Goal: Transaction & Acquisition: Book appointment/travel/reservation

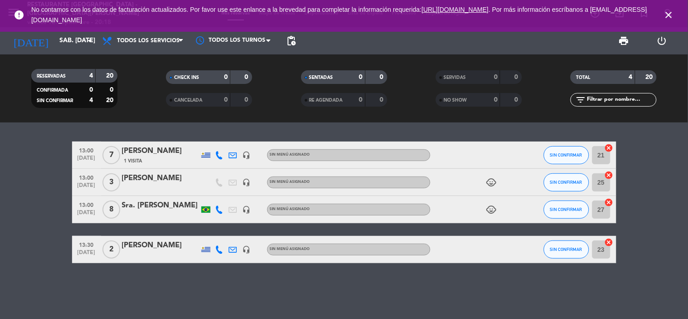
click at [673, 13] on icon "close" at bounding box center [669, 15] width 11 height 11
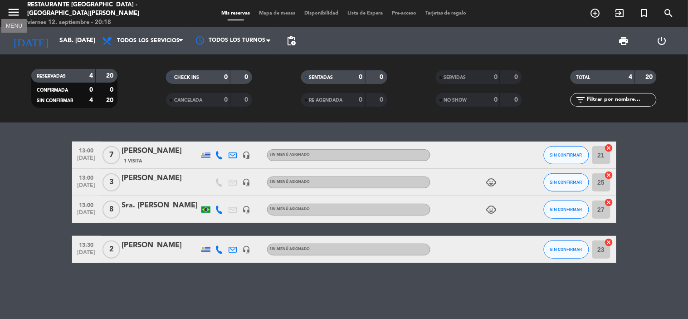
click at [13, 11] on icon "menu" at bounding box center [14, 12] width 14 height 14
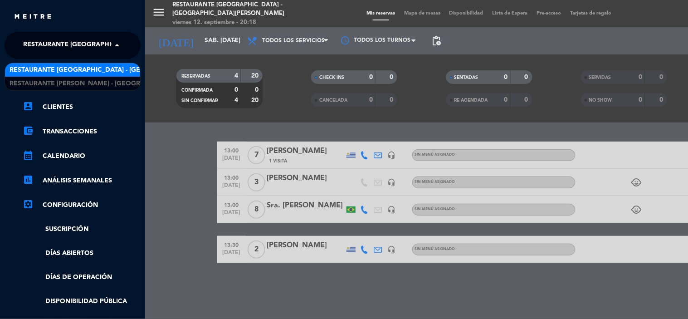
click at [50, 42] on span "Restaurante [GEOGRAPHIC_DATA] - [GEOGRAPHIC_DATA][PERSON_NAME]" at bounding box center [143, 45] width 240 height 19
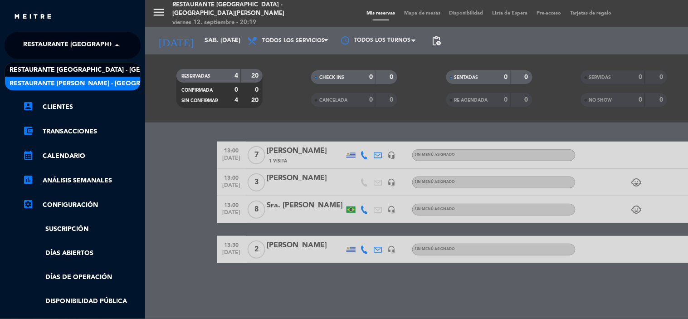
click at [58, 80] on span "Restaurante [PERSON_NAME] - [GEOGRAPHIC_DATA][PERSON_NAME]" at bounding box center [122, 84] width 225 height 10
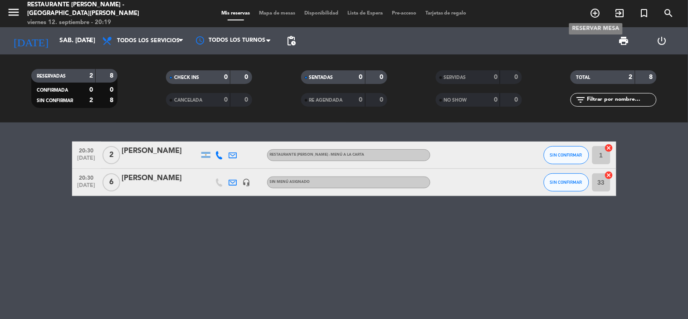
click at [593, 15] on icon "add_circle_outline" at bounding box center [595, 13] width 11 height 11
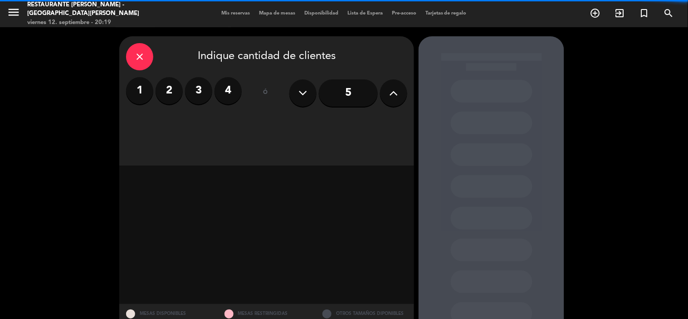
click at [171, 94] on label "2" at bounding box center [169, 90] width 27 height 27
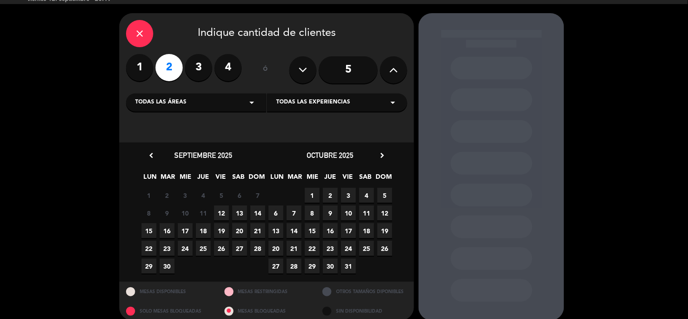
scroll to position [34, 0]
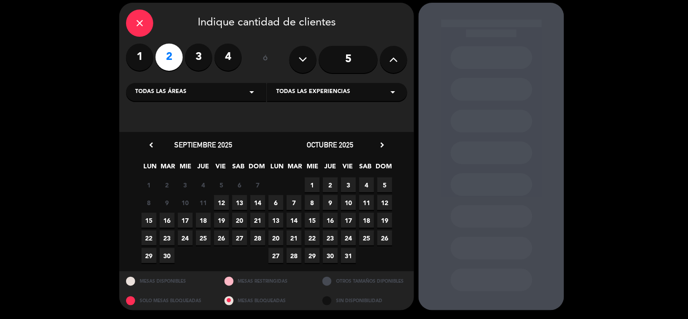
click at [219, 201] on span "12" at bounding box center [221, 202] width 15 height 15
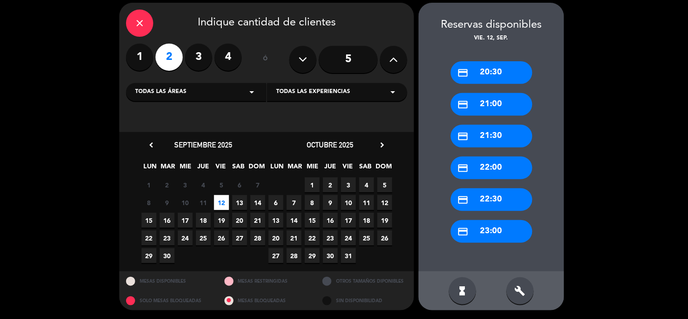
click at [485, 78] on div "credit_card 20:30" at bounding box center [492, 72] width 82 height 23
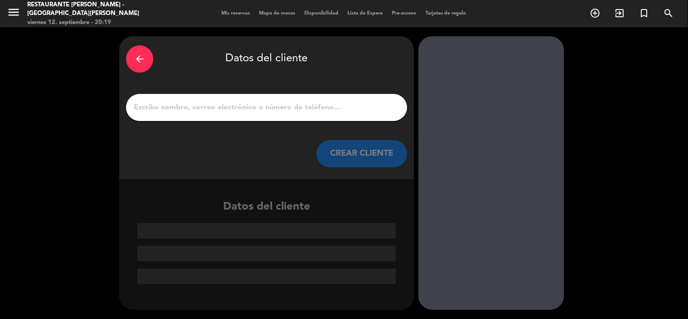
scroll to position [0, 0]
click at [245, 120] on div at bounding box center [266, 107] width 281 height 27
click at [239, 109] on input "1" at bounding box center [267, 107] width 268 height 13
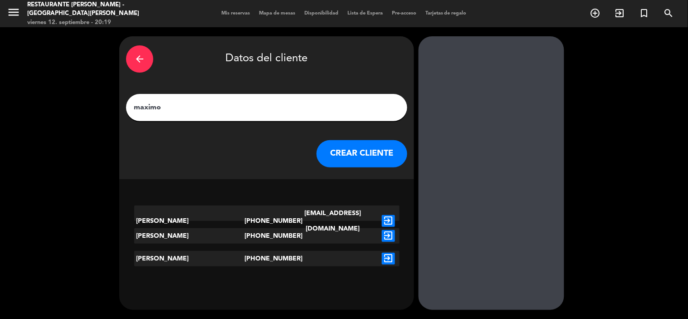
type input "maximo"
click at [282, 211] on div "[PHONE_NUMBER]" at bounding box center [267, 221] width 44 height 31
click at [389, 215] on icon "exit_to_app" at bounding box center [388, 221] width 13 height 12
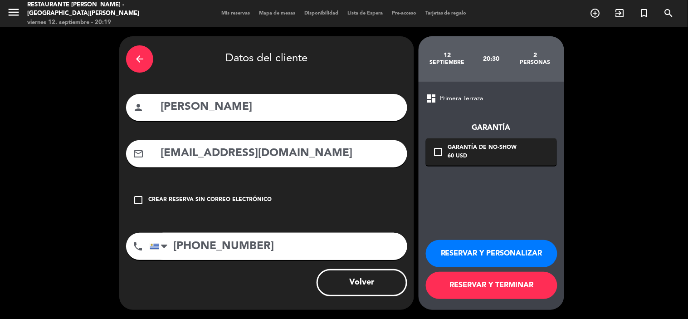
click at [487, 256] on button "RESERVAR Y PERSONALIZAR" at bounding box center [492, 253] width 132 height 27
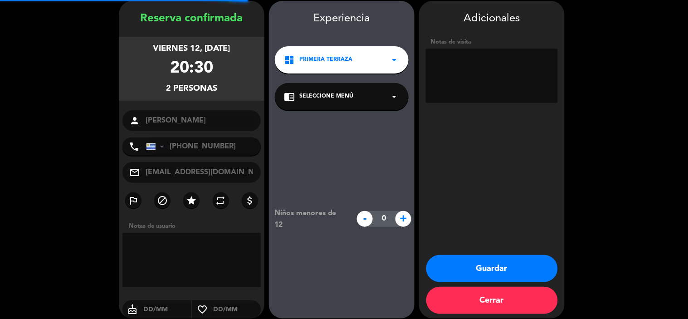
scroll to position [36, 0]
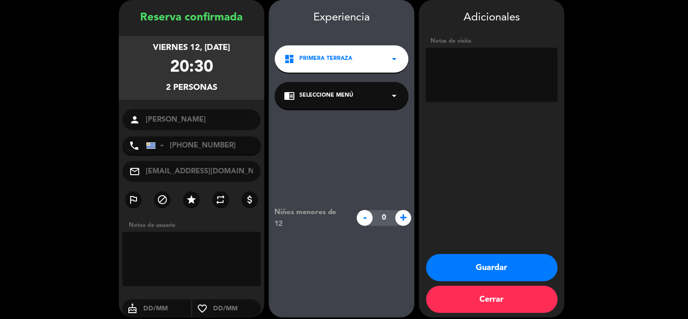
click at [489, 271] on button "Guardar" at bounding box center [493, 267] width 132 height 27
